Goal: Task Accomplishment & Management: Use online tool/utility

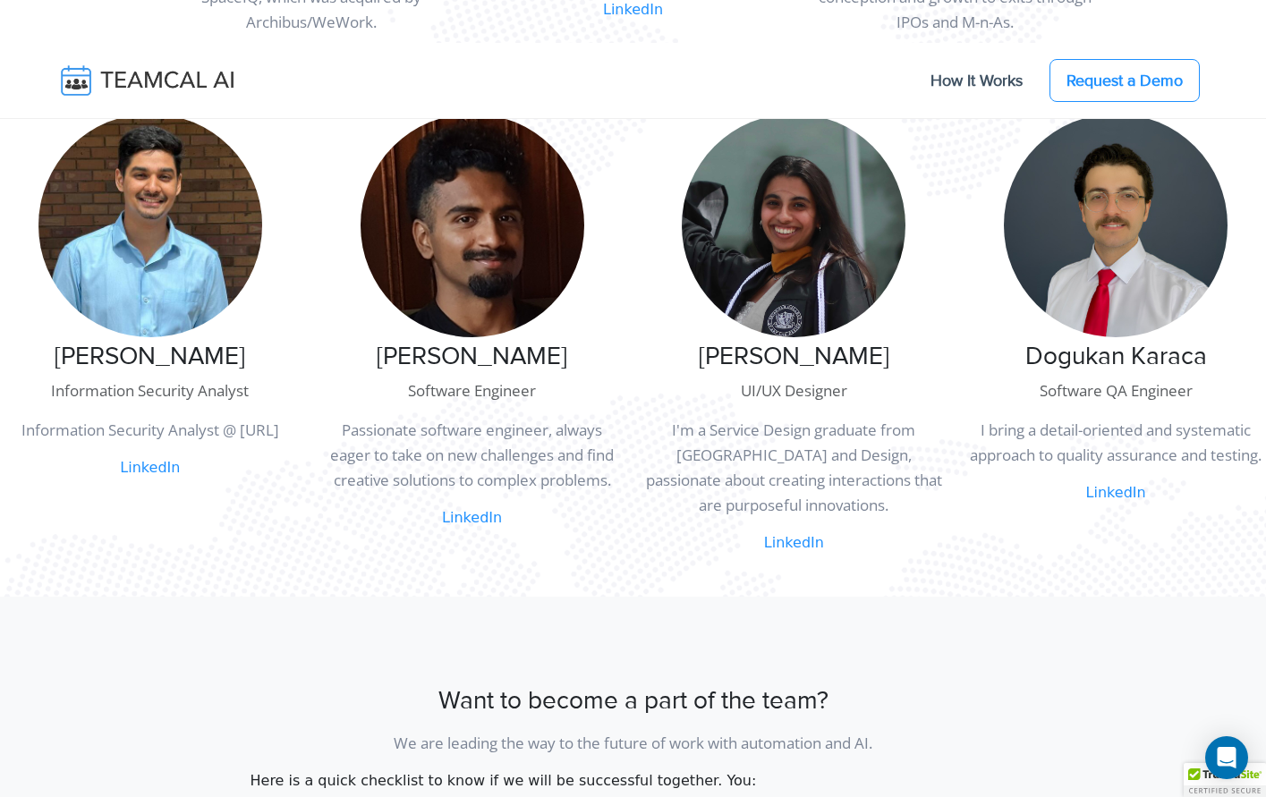
scroll to position [1699, 0]
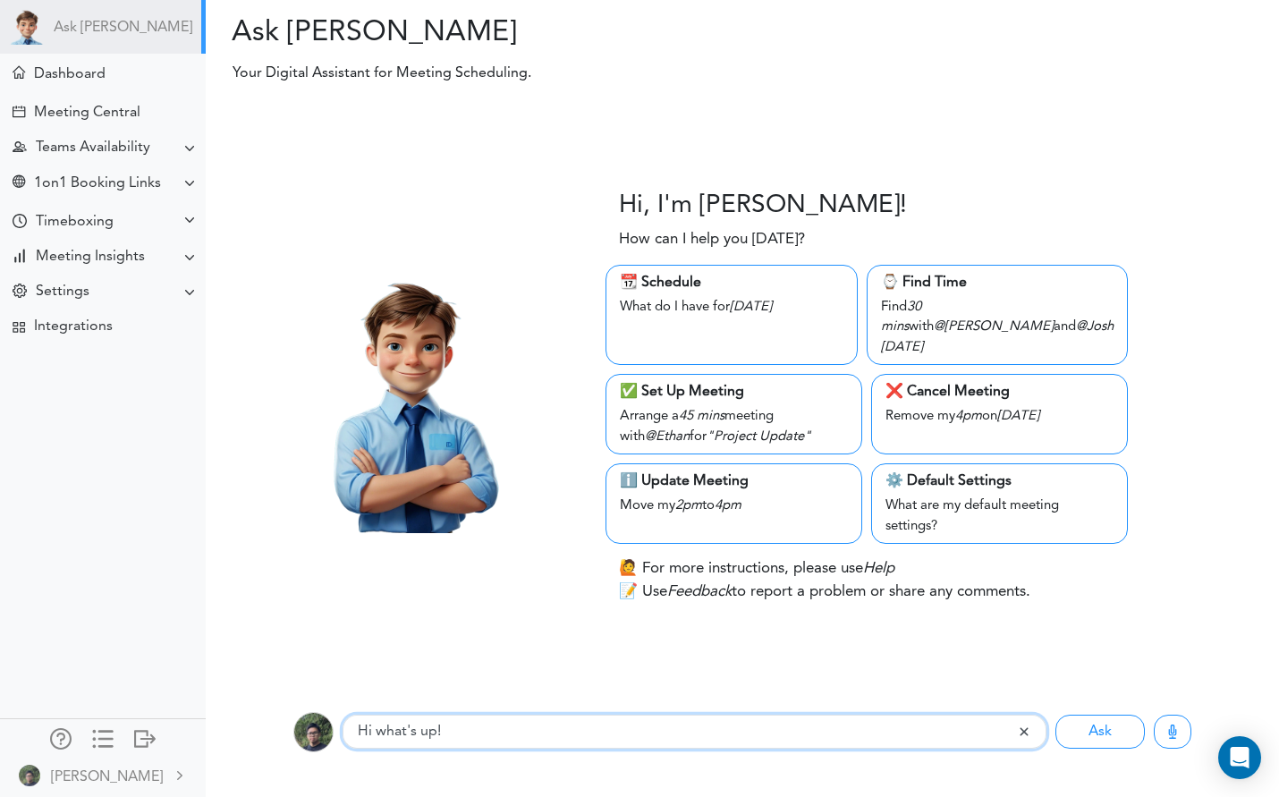
drag, startPoint x: 520, startPoint y: 732, endPoint x: 10, endPoint y: 681, distance: 512.3
click at [14, 682] on body "Ask [PERSON_NAME] Dashboard Settings" at bounding box center [639, 398] width 1279 height 797
type input "s"
paste input "[DOMAIN_NAME]"
type input "[DOMAIN_NAME]"
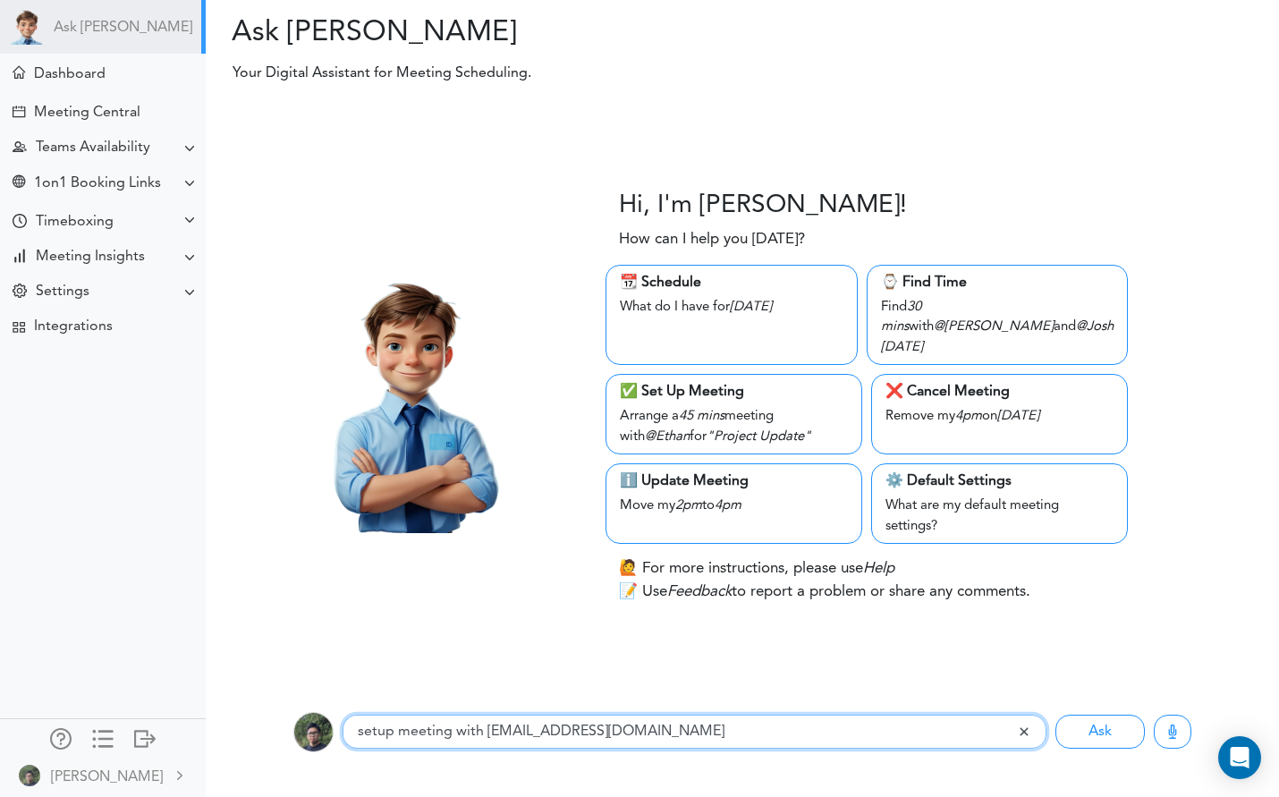
type input "setup meeting with [EMAIL_ADDRESS][DOMAIN_NAME]"
click at [1055, 715] on button "Ask" at bounding box center [1099, 732] width 89 height 34
